Goal: Information Seeking & Learning: Learn about a topic

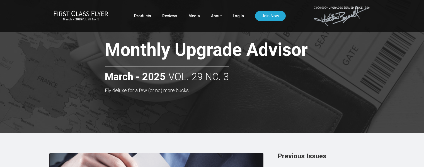
scroll to position [2, 0]
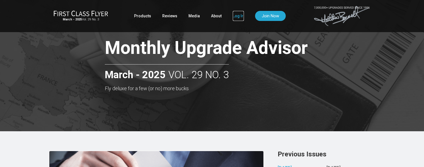
click at [237, 15] on link "Log In" at bounding box center [238, 16] width 11 height 10
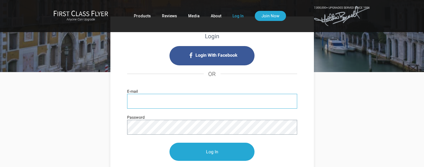
scroll to position [29, 0]
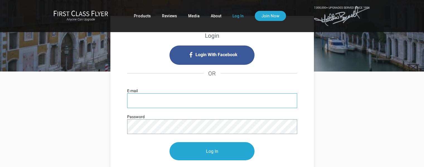
click at [147, 98] on input "E-mail" at bounding box center [212, 100] width 170 height 15
type input "[EMAIL_ADDRESS][PERSON_NAME][DOMAIN_NAME]"
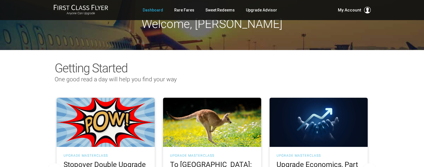
scroll to position [6, 0]
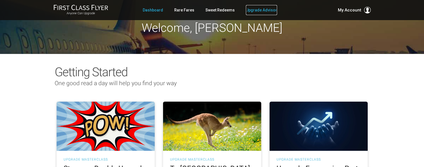
click at [257, 9] on link "Upgrade Advisor" at bounding box center [261, 10] width 31 height 10
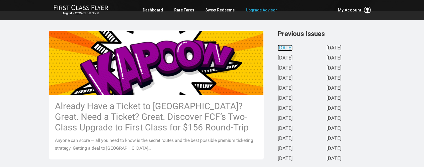
click at [287, 49] on link "August 2025" at bounding box center [285, 48] width 15 height 6
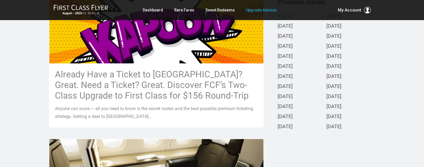
scroll to position [155, 0]
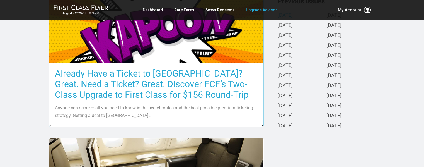
click at [131, 87] on h3 "Already Have a Ticket to Asia? Great. Need a Ticket? Great. Discover FCF’s Two-…" at bounding box center [156, 84] width 203 height 32
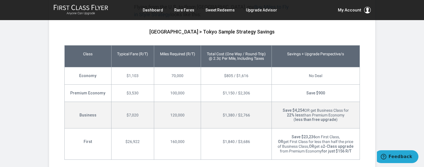
scroll to position [1310, 0]
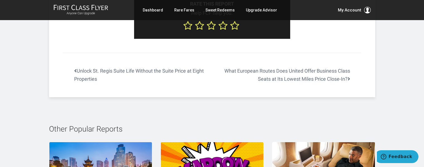
scroll to position [3707, 0]
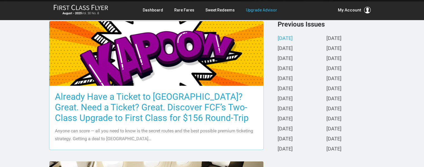
scroll to position [132, 0]
